Goal: Task Accomplishment & Management: Manage account settings

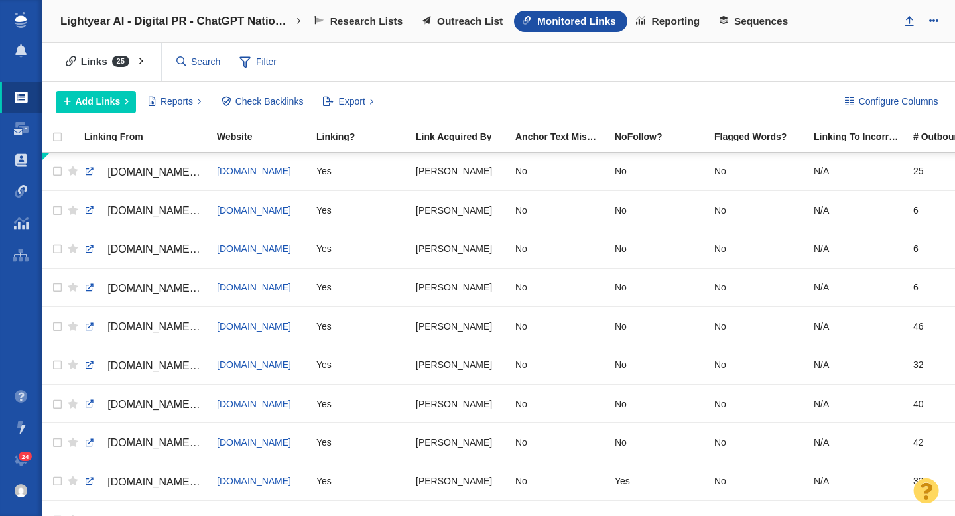
scroll to position [0, 350]
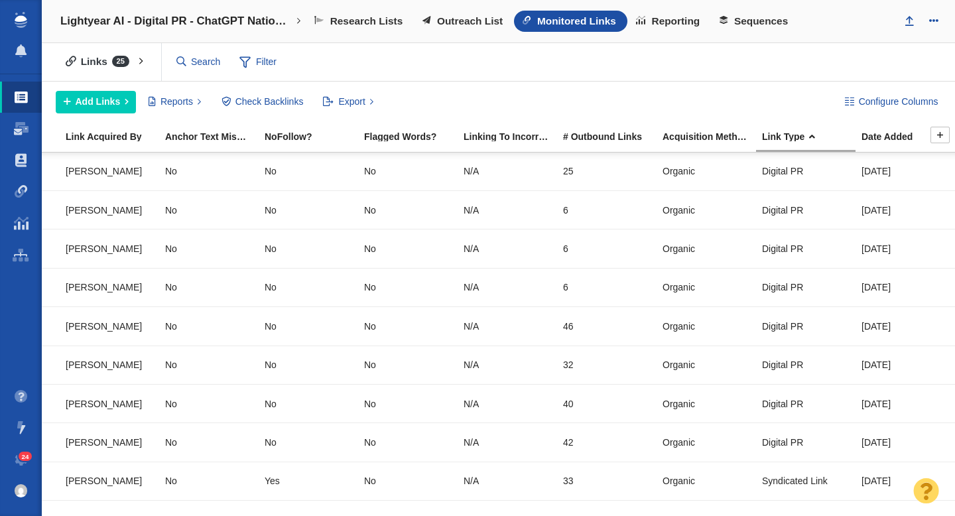
click at [879, 139] on div "Date Added" at bounding box center [911, 136] width 98 height 9
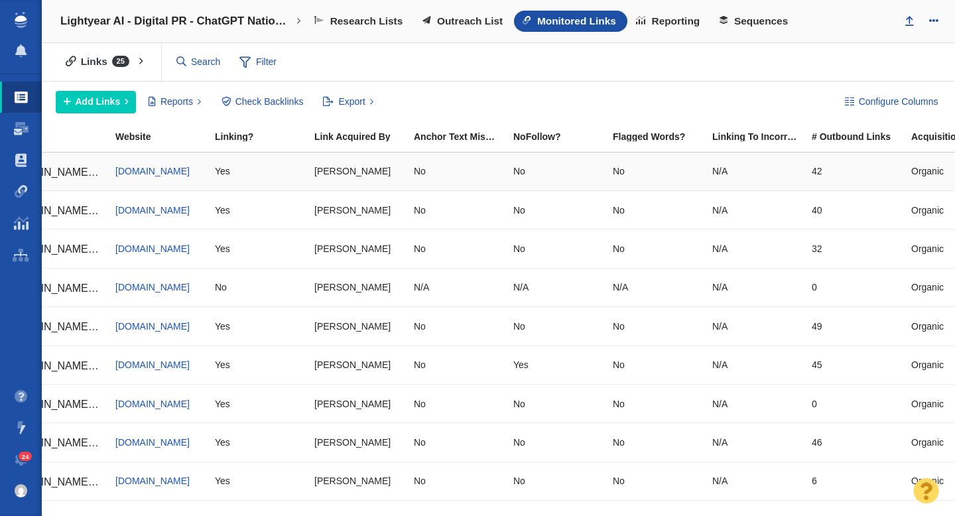
scroll to position [0, 0]
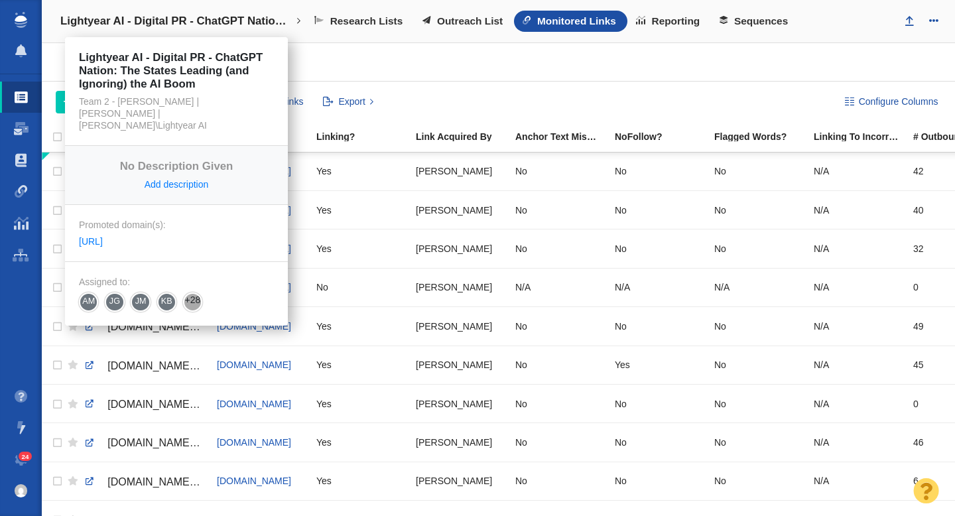
click at [170, 19] on h4 "Lightyear AI - Digital PR - ChatGPT Nation: The States Leading (and Ignoring) t…" at bounding box center [176, 21] width 232 height 13
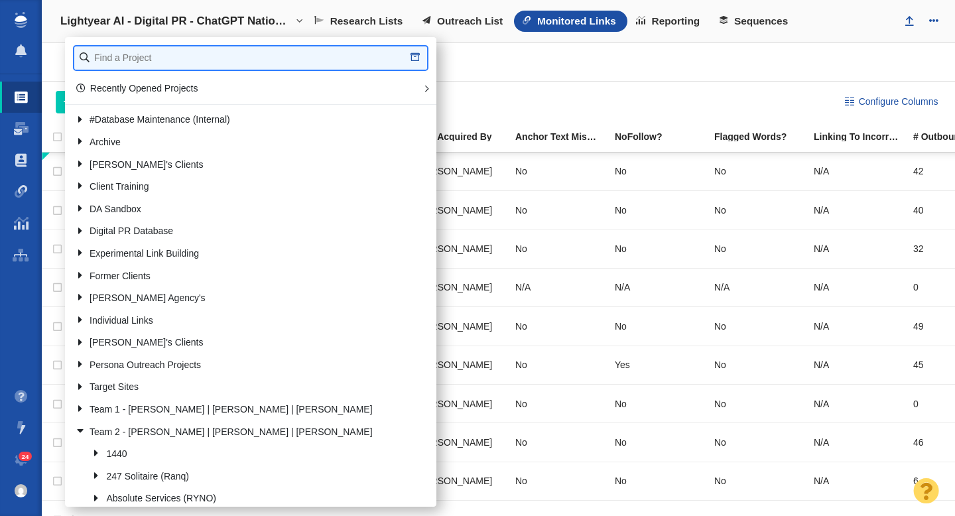
click at [148, 54] on input "text" at bounding box center [250, 57] width 353 height 23
type input "retrospe"
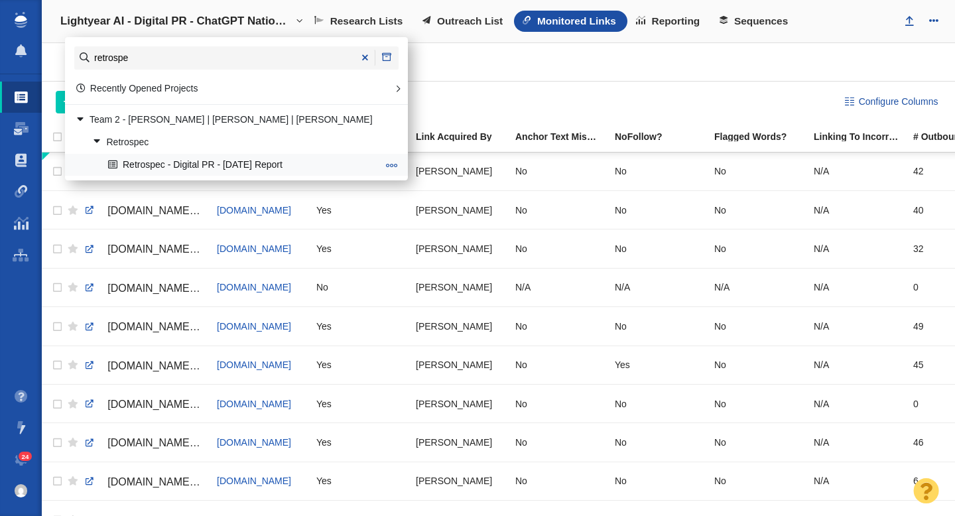
click at [174, 158] on link "Retrospec - Digital PR - [DATE] Report" at bounding box center [243, 165] width 276 height 21
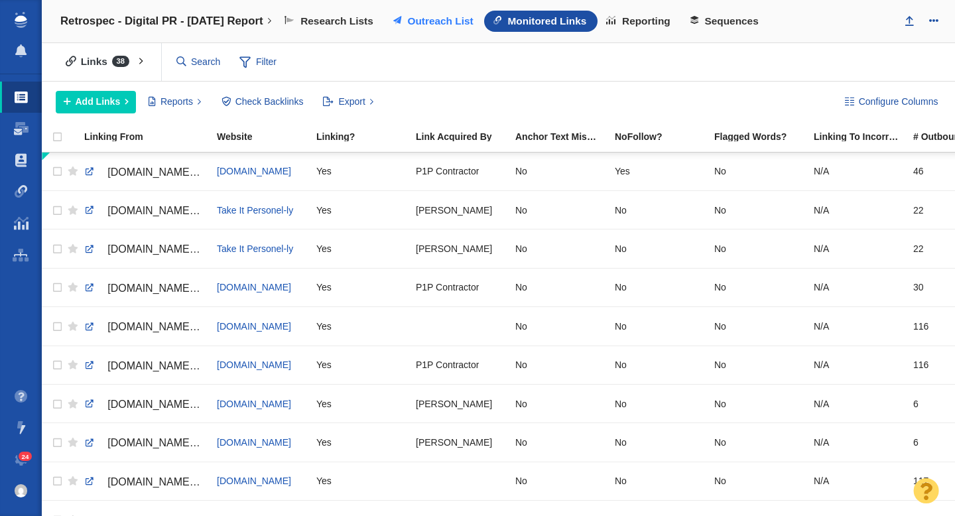
click at [450, 19] on span "Outreach List" at bounding box center [440, 21] width 66 height 12
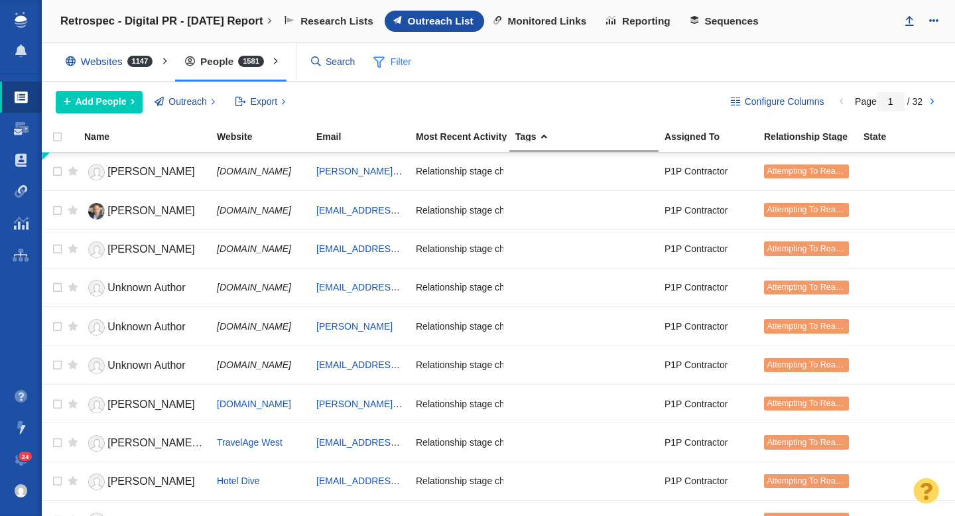
click at [381, 66] on span at bounding box center [378, 62] width 11 height 17
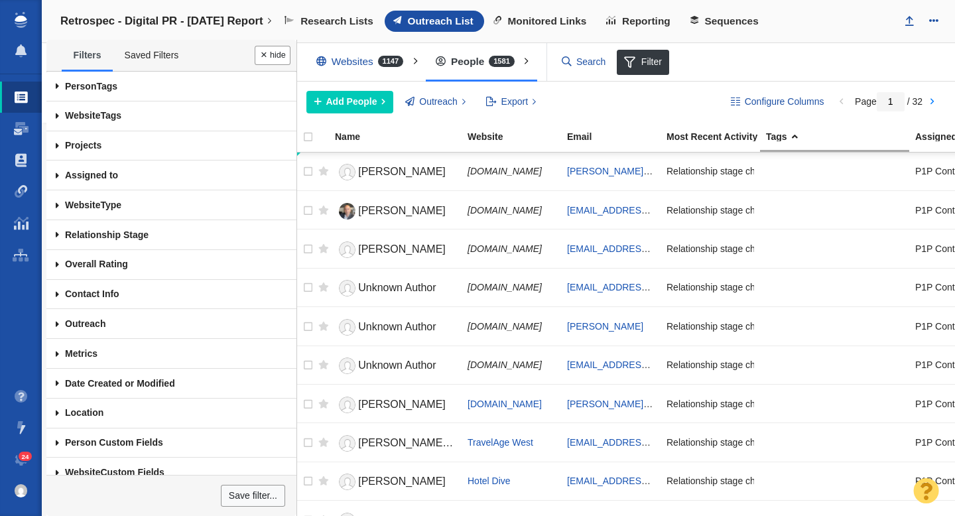
click at [57, 176] on span at bounding box center [57, 176] width 22 height 30
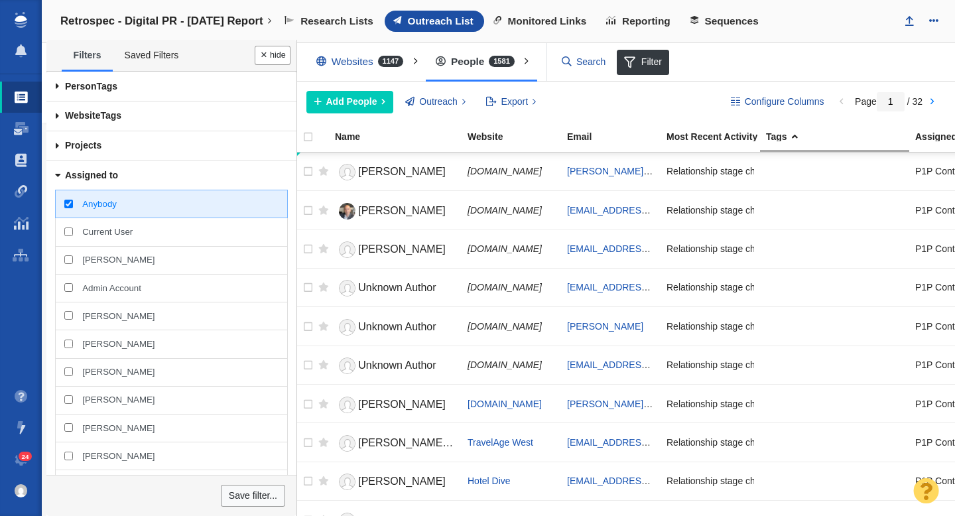
click at [69, 261] on input "[PERSON_NAME]" at bounding box center [68, 259] width 9 height 9
checkbox input "true"
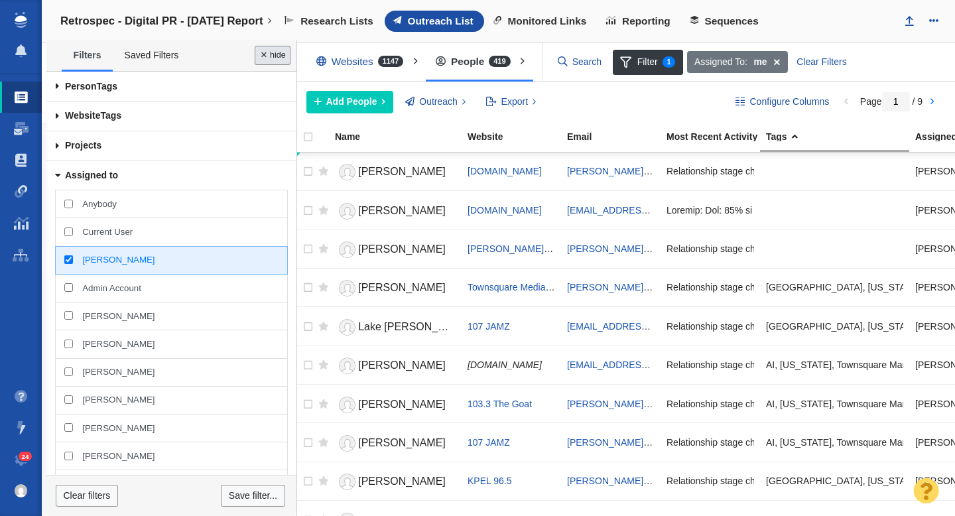
click at [272, 54] on button "Done" at bounding box center [273, 55] width 36 height 19
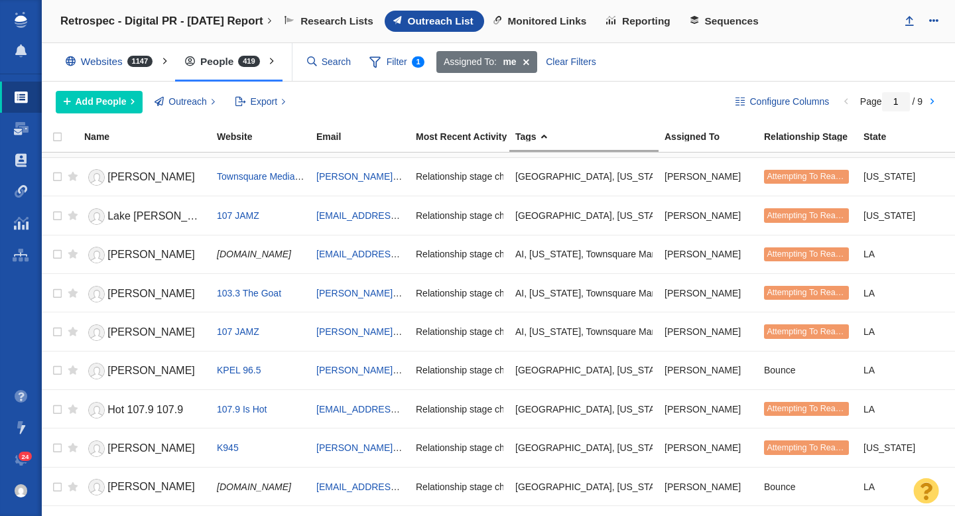
scroll to position [111, 0]
click at [168, 291] on span "Joe Cunningham" at bounding box center [151, 292] width 88 height 11
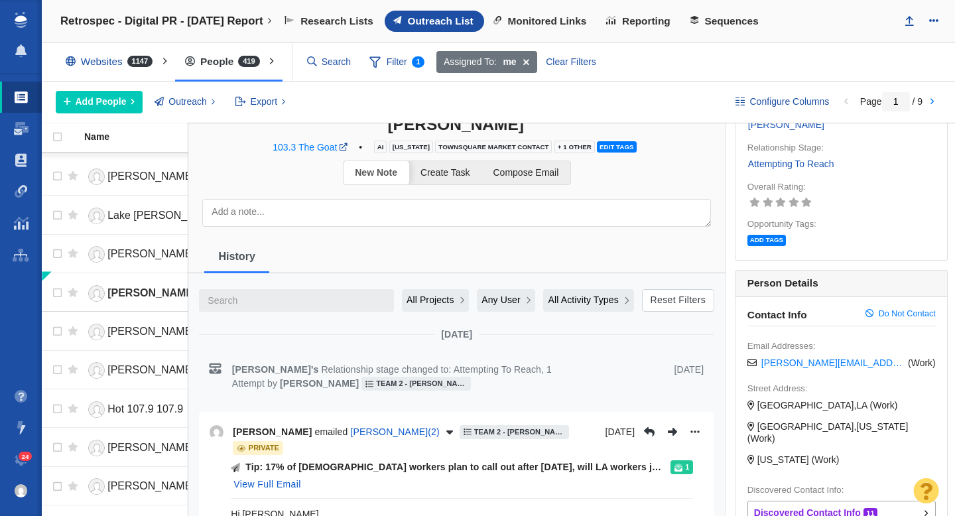
scroll to position [0, 0]
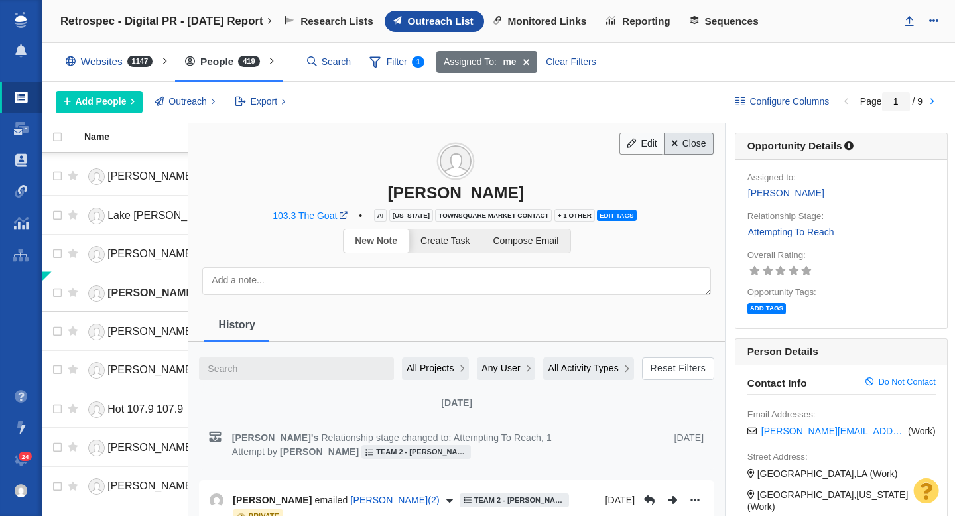
click at [700, 143] on link "Close" at bounding box center [689, 144] width 50 height 23
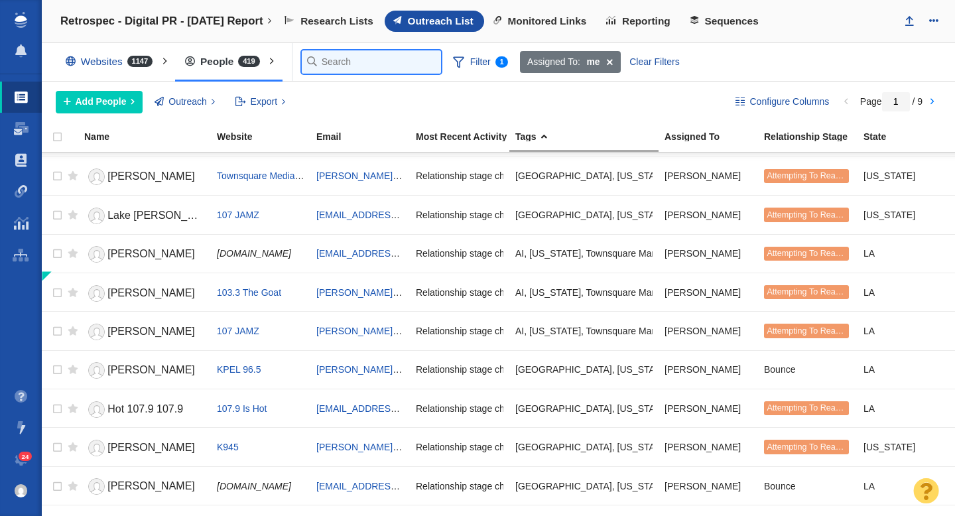
click at [329, 58] on input "text" at bounding box center [371, 61] width 139 height 23
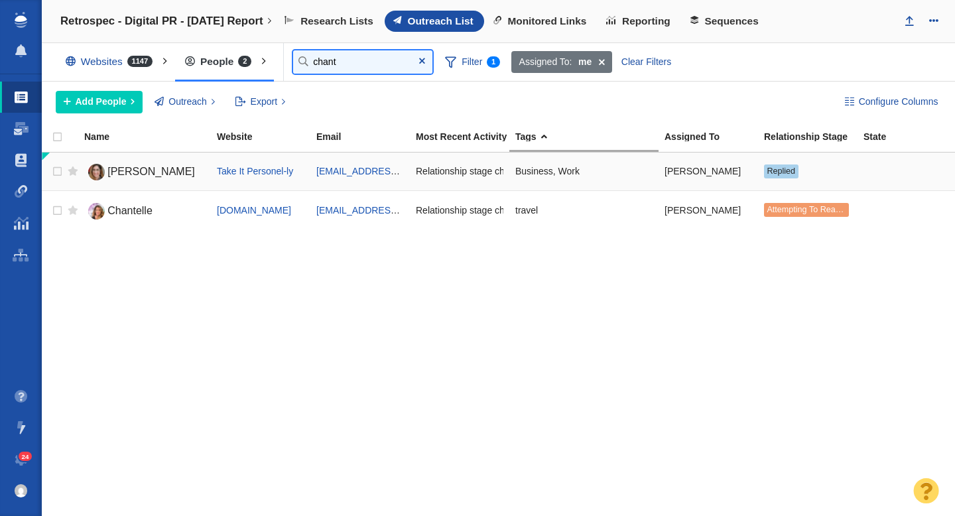
type input "chant"
click at [151, 175] on span "Chantal Bechervaise" at bounding box center [151, 171] width 88 height 11
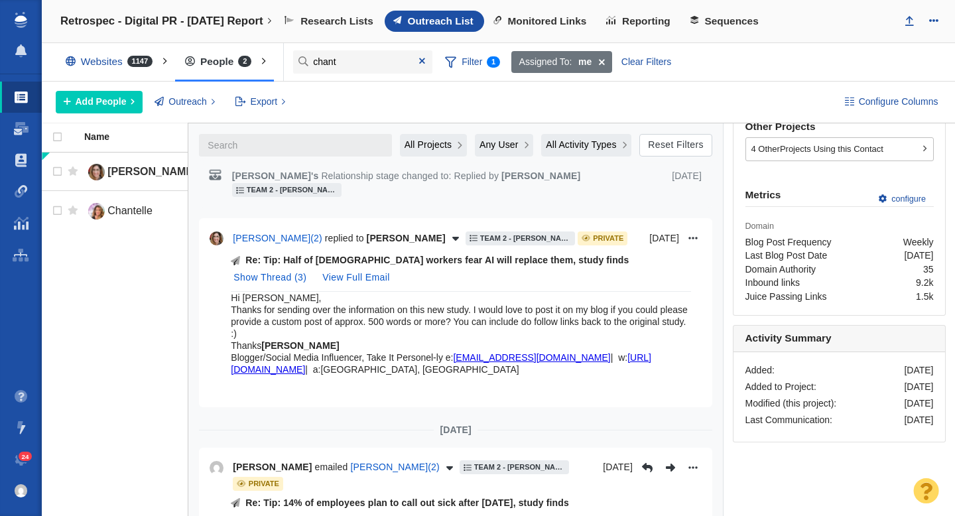
scroll to position [507, 0]
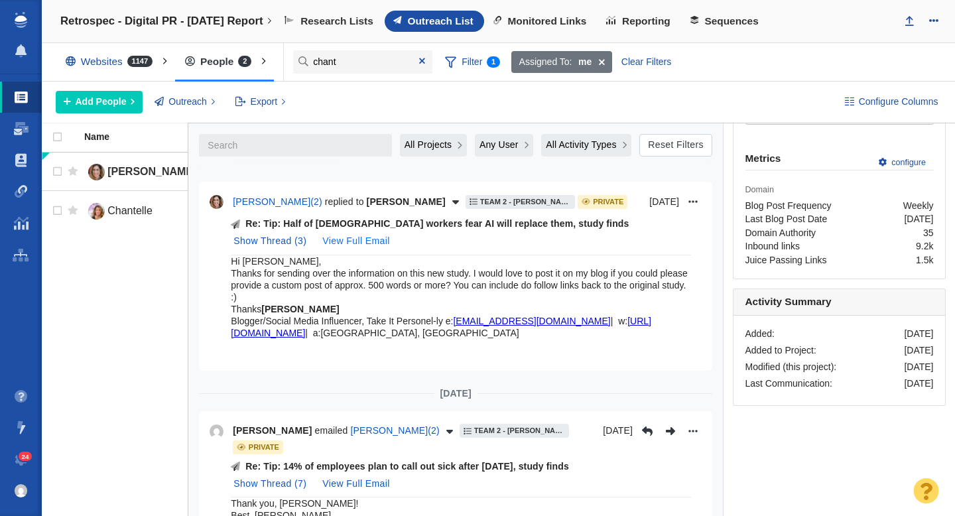
click at [375, 242] on button "View Full Email" at bounding box center [355, 241] width 83 height 21
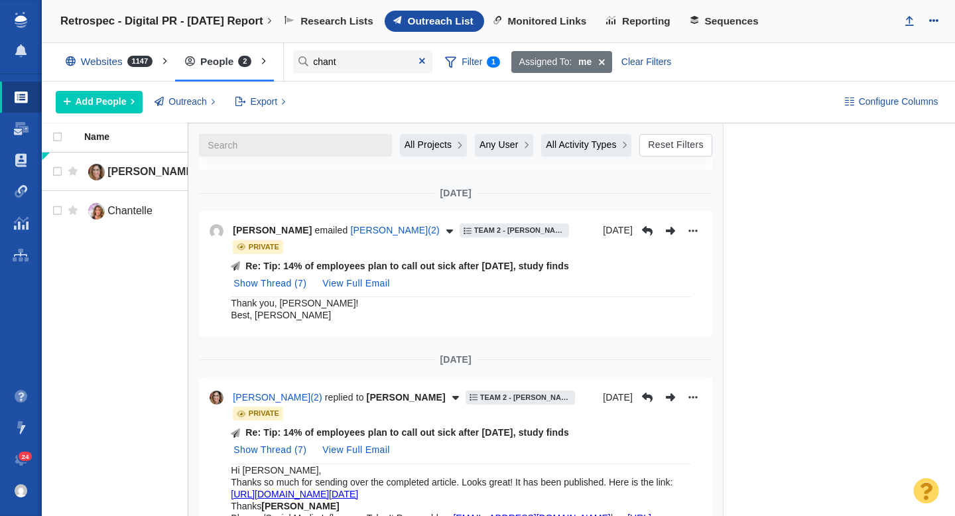
scroll to position [1132, 0]
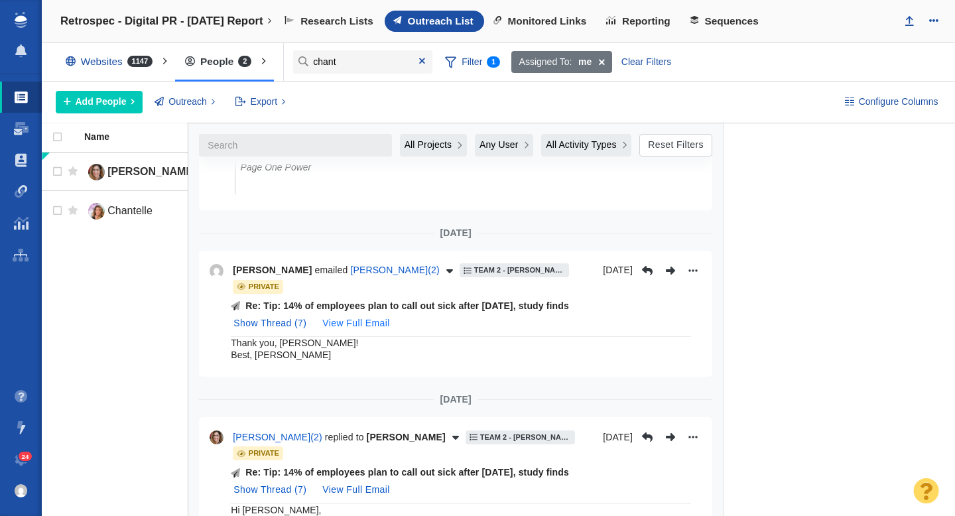
click at [377, 322] on button "View Full Email" at bounding box center [355, 323] width 83 height 21
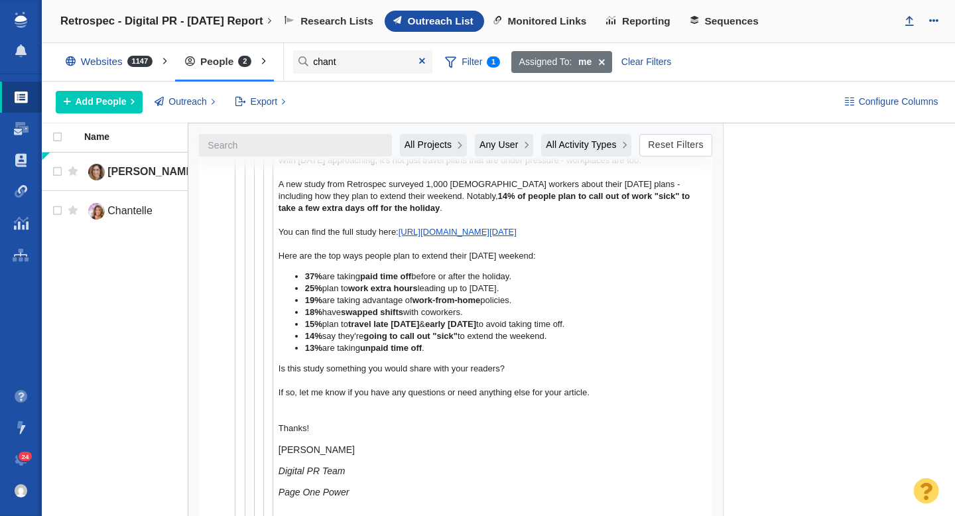
scroll to position [2037, 0]
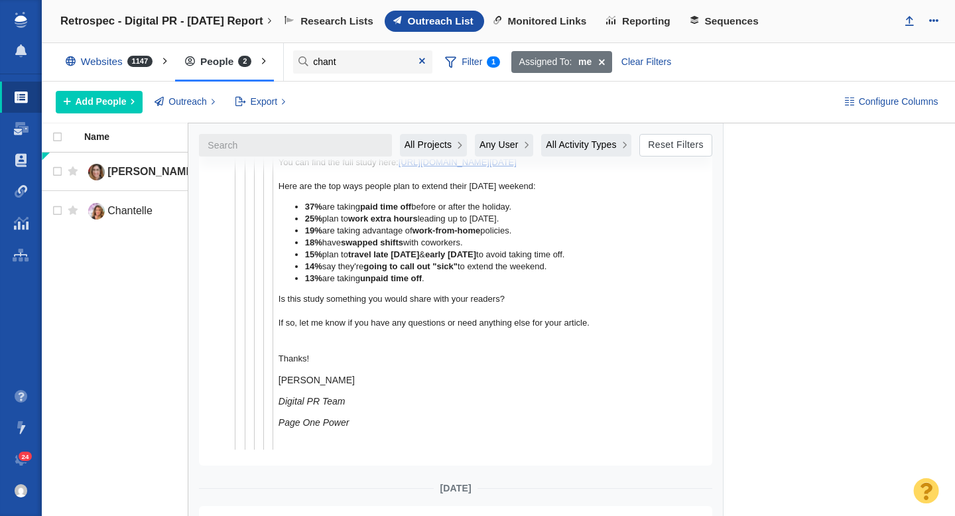
drag, startPoint x: 278, startPoint y: 241, endPoint x: 407, endPoint y: 395, distance: 201.5
click at [407, 395] on div "Hi Chantal, With Labor Day approaching, it's not just travel plans that are und…" at bounding box center [485, 257] width 413 height 386
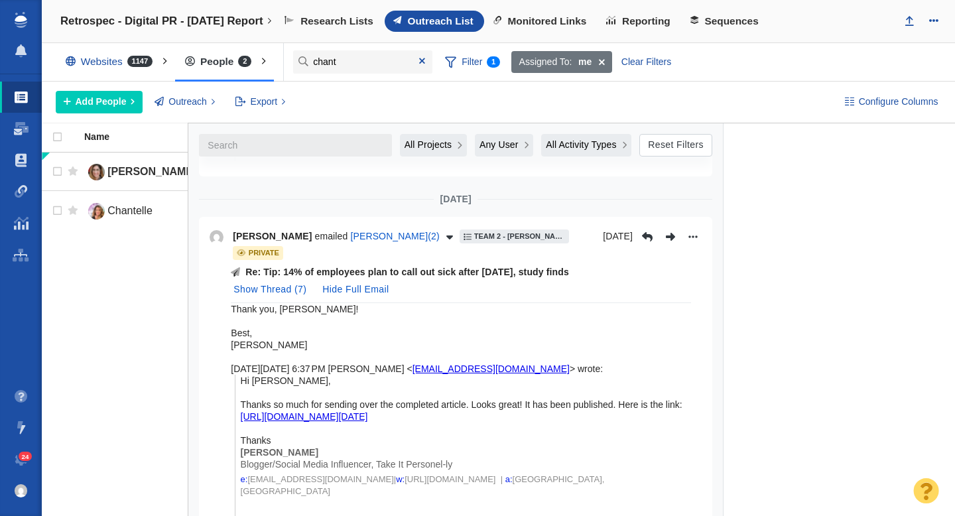
scroll to position [1154, 0]
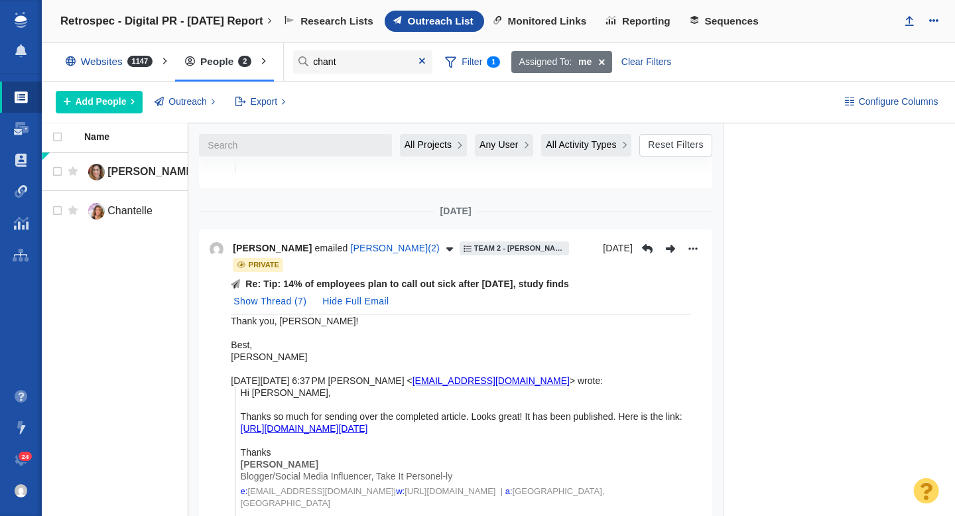
click at [440, 283] on p "Re: Tip: 14% of employees plan to call out sick after Labor Day, study finds" at bounding box center [407, 284] width 324 height 14
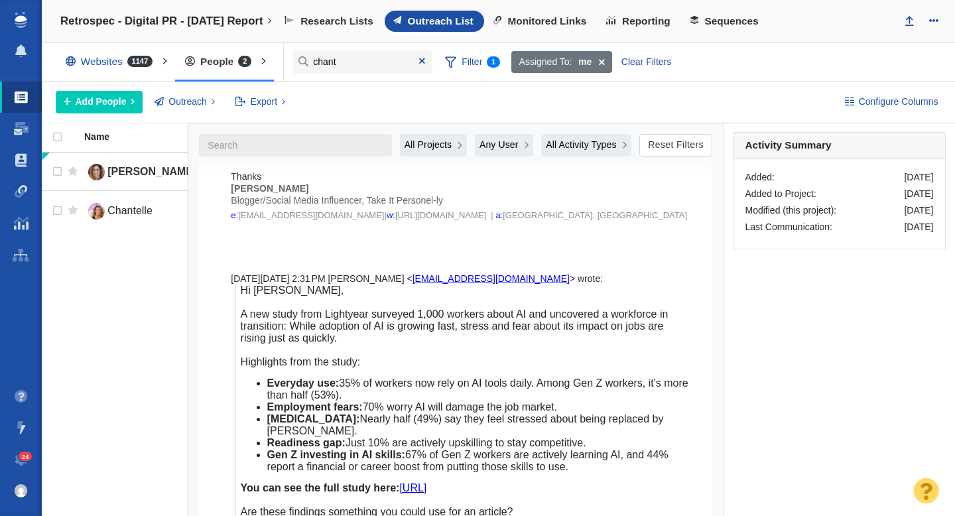
scroll to position [0, 0]
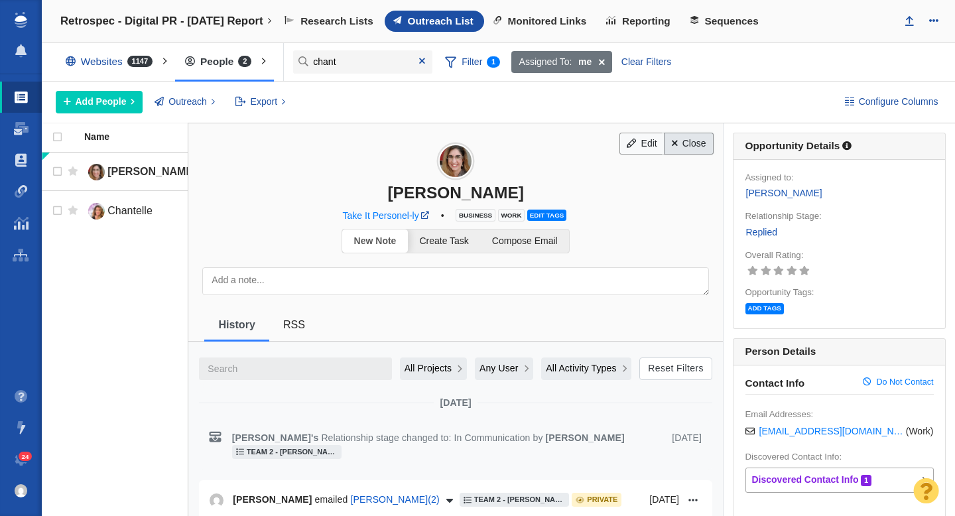
click at [699, 141] on link "Close" at bounding box center [689, 144] width 50 height 23
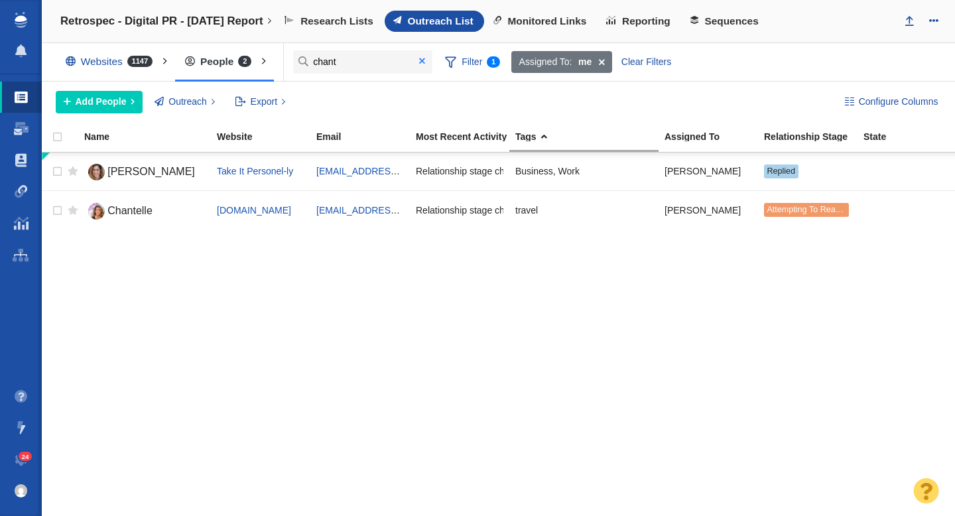
click at [419, 60] on span at bounding box center [422, 60] width 6 height 9
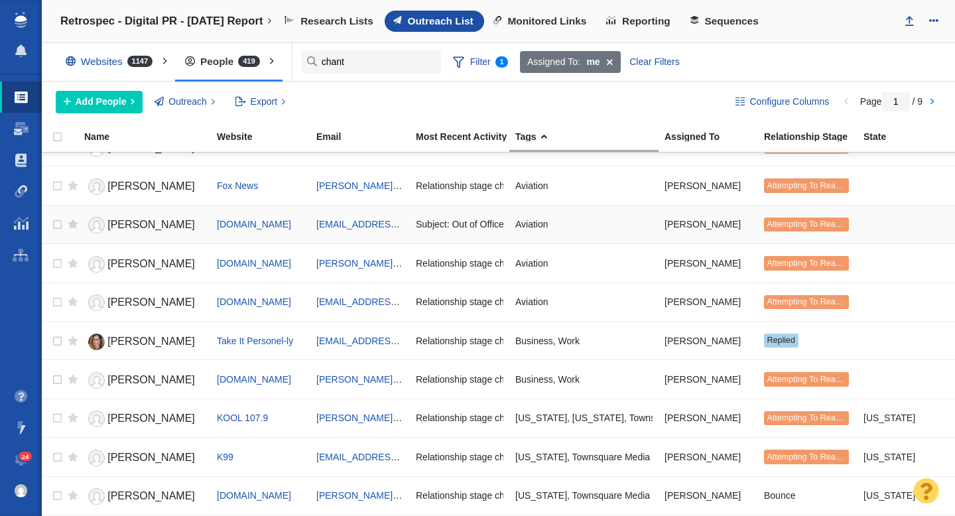
scroll to position [1441, 0]
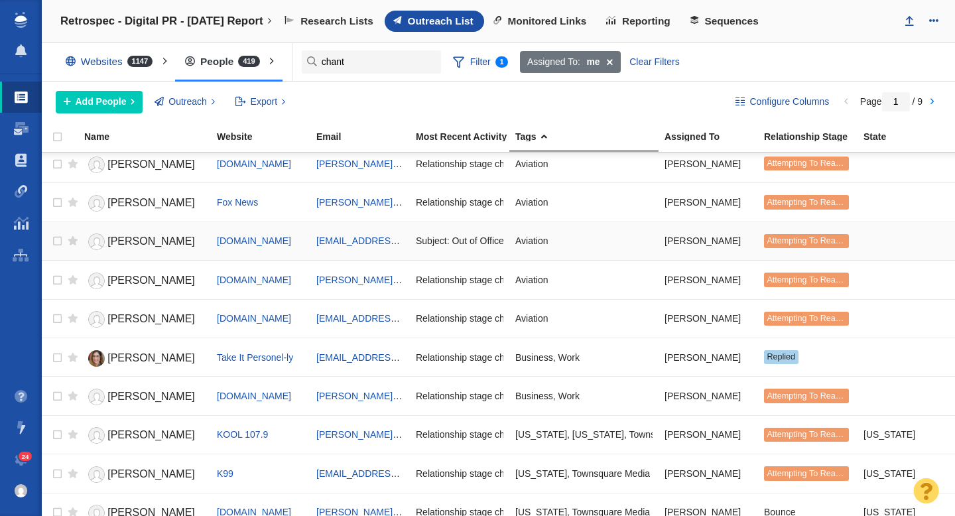
click at [130, 241] on span "Taylor" at bounding box center [151, 240] width 88 height 11
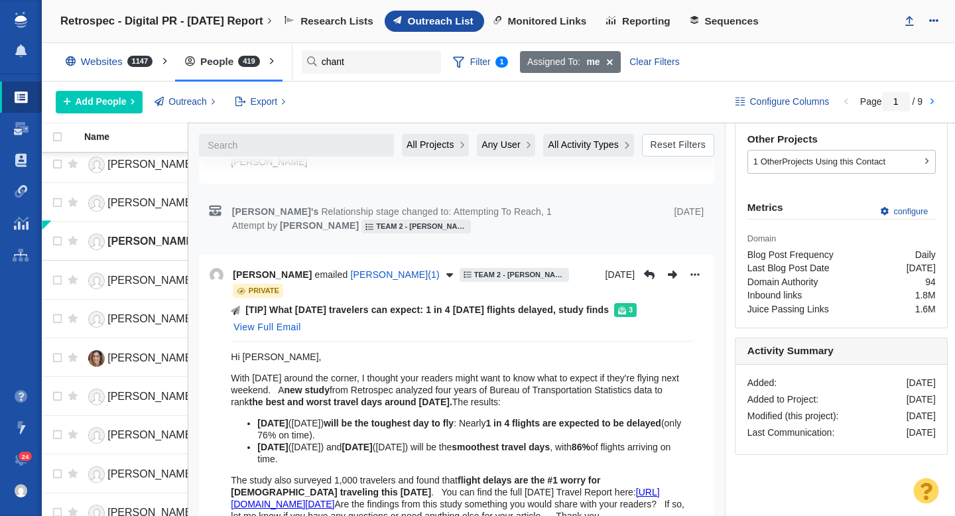
scroll to position [465, 0]
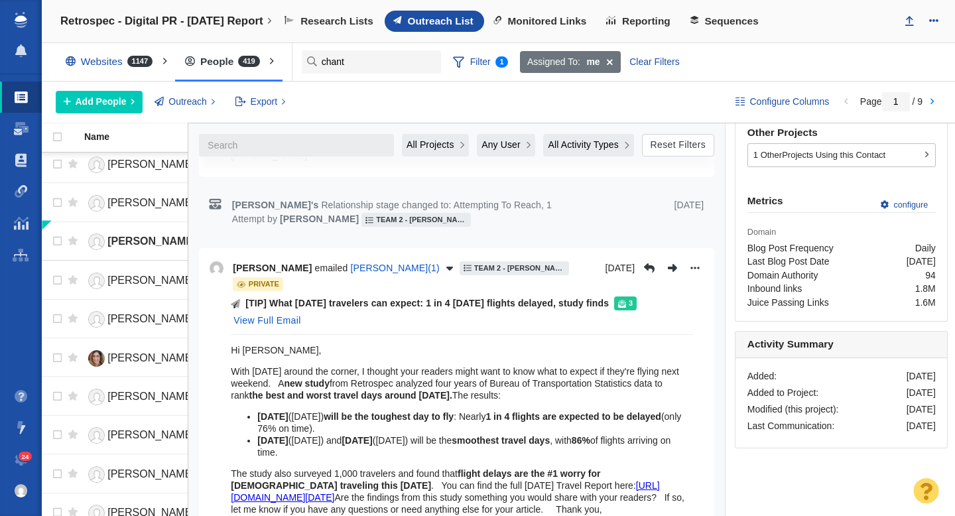
drag, startPoint x: 624, startPoint y: 277, endPoint x: 270, endPoint y: 277, distance: 353.6
click at [270, 297] on div "[TIP] What Labor Day travelers can expect: 1 in 4 Friday flights delayed, study…" at bounding box center [434, 304] width 406 height 14
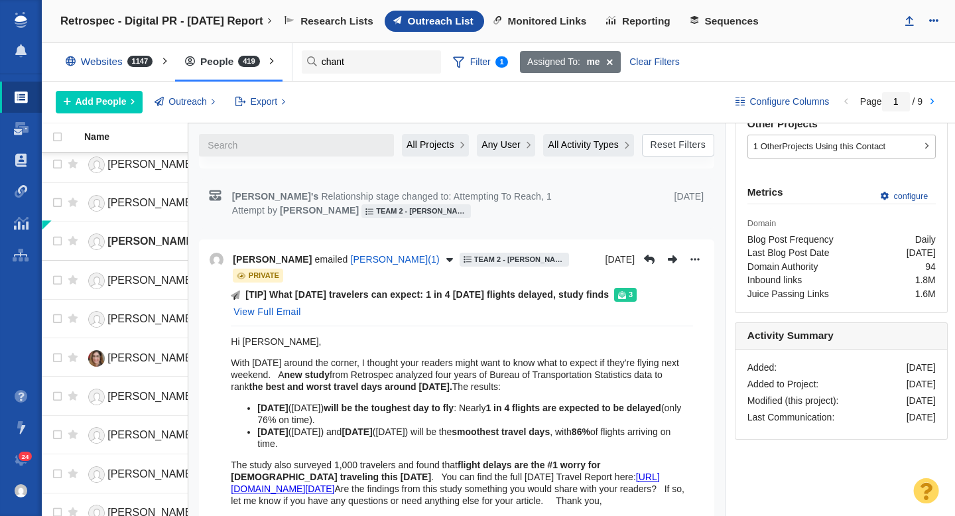
scroll to position [537, 0]
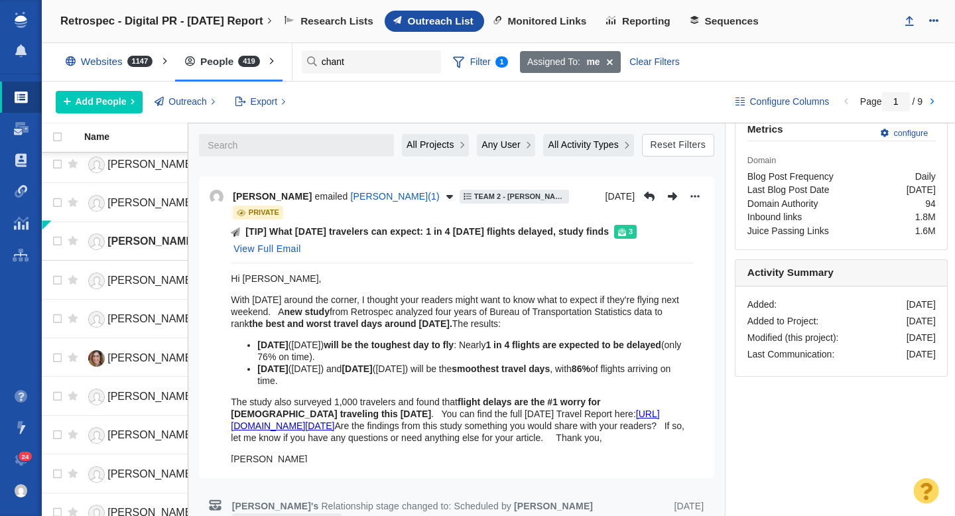
drag, startPoint x: 230, startPoint y: 252, endPoint x: 322, endPoint y: 421, distance: 192.7
click at [322, 421] on div "[TIP] What Labor Day travelers can expect: 1 in 4 Friday flights delayed, study…" at bounding box center [457, 346] width 494 height 243
click at [281, 239] on button "View Full Email" at bounding box center [267, 249] width 83 height 21
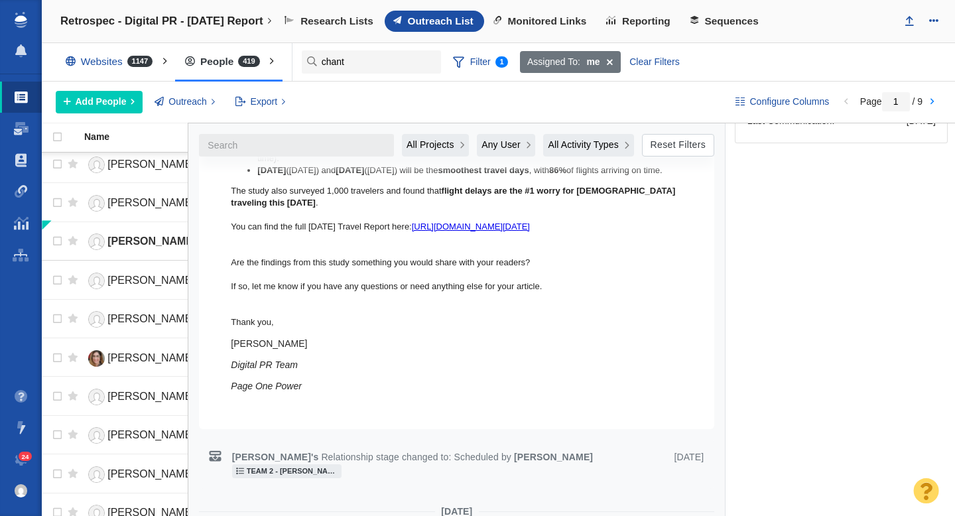
scroll to position [799, 0]
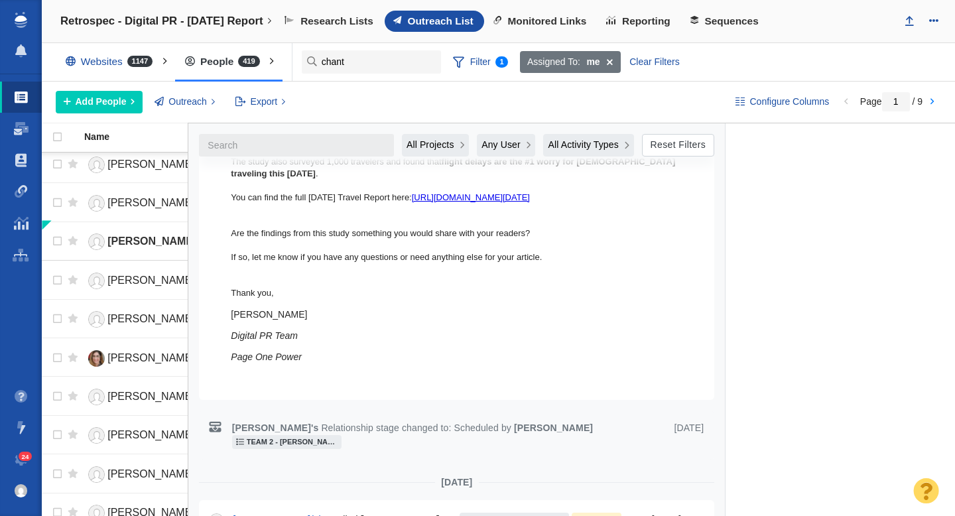
drag, startPoint x: 233, startPoint y: 249, endPoint x: 294, endPoint y: 313, distance: 88.7
click at [294, 313] on div "Hi Taylor, With Labor Day around the corner, I thought your readers might want …" at bounding box center [462, 192] width 462 height 383
click at [569, 22] on span "Monitored Links" at bounding box center [546, 21] width 79 height 12
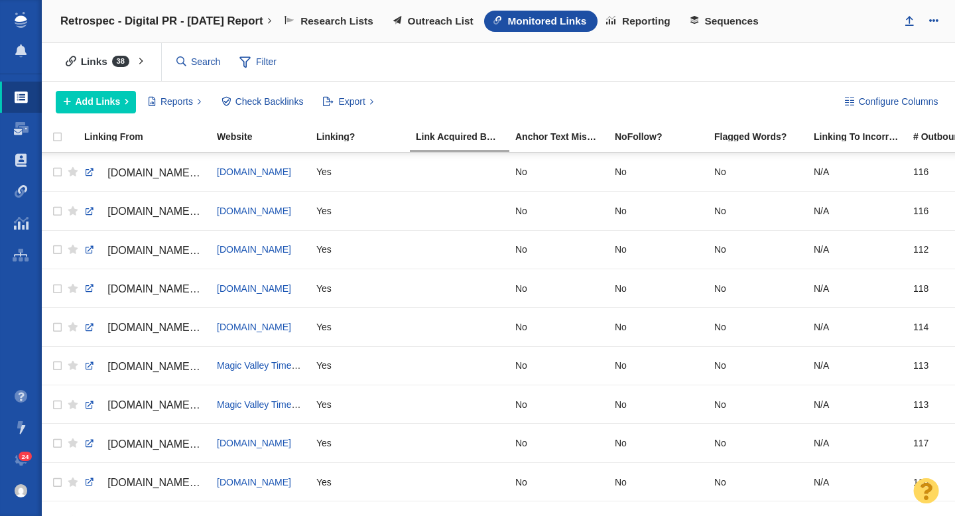
scroll to position [105, 0]
